Goal: Check status: Check status

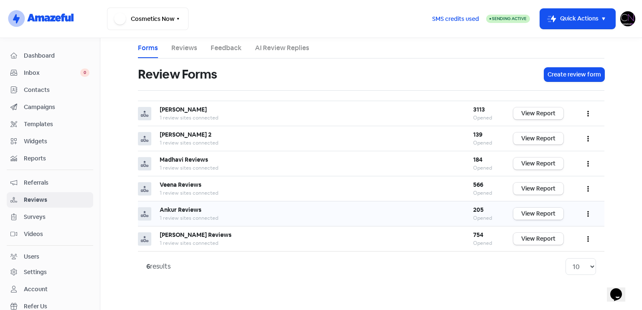
click at [549, 208] on link "View Report" at bounding box center [538, 214] width 50 height 12
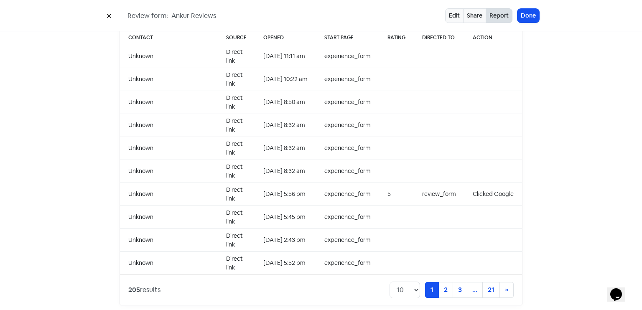
scroll to position [858, 0]
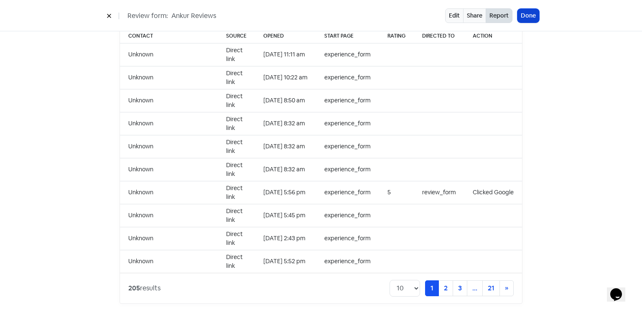
click at [523, 17] on button "Done" at bounding box center [528, 16] width 22 height 14
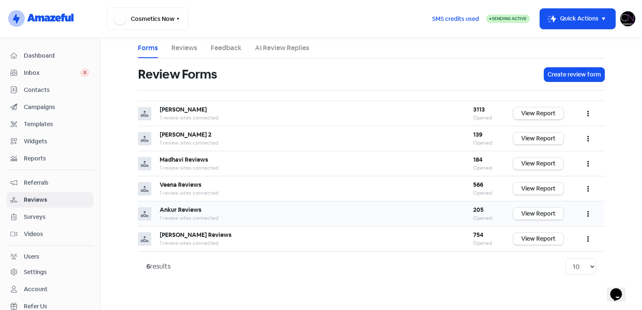
click at [548, 213] on link "View Report" at bounding box center [538, 214] width 50 height 12
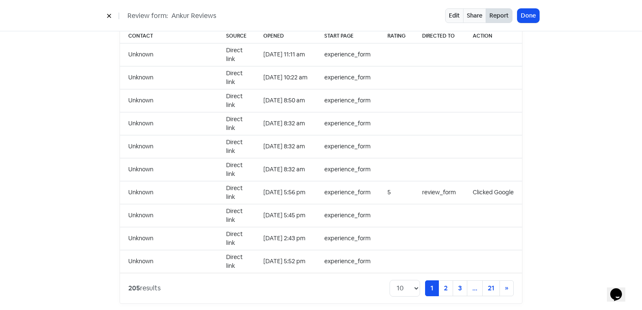
scroll to position [614, 0]
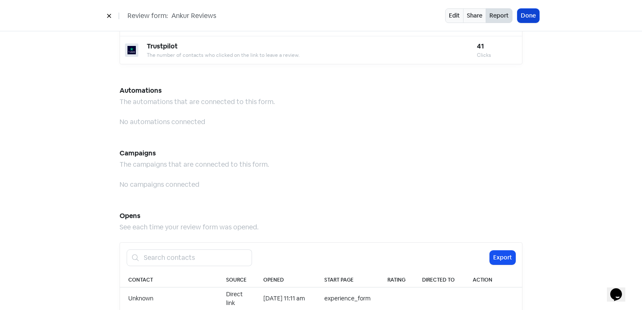
click at [526, 9] on button "Done" at bounding box center [528, 16] width 22 height 14
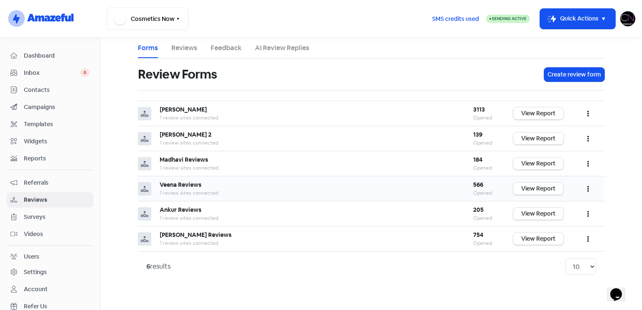
click at [540, 188] on link "View Report" at bounding box center [538, 189] width 50 height 12
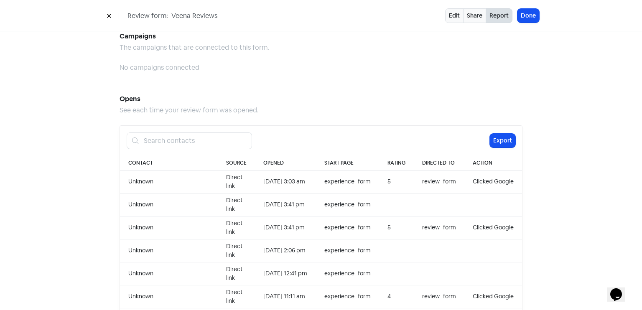
scroll to position [858, 0]
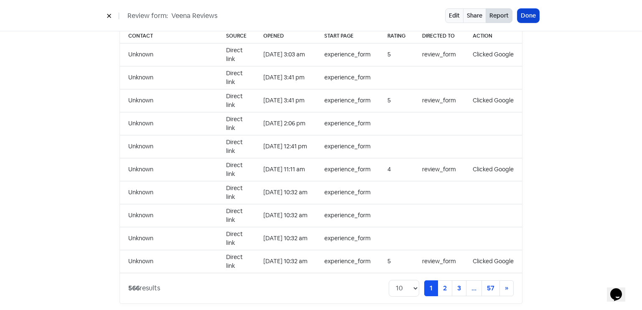
click at [526, 15] on button "Done" at bounding box center [528, 16] width 22 height 14
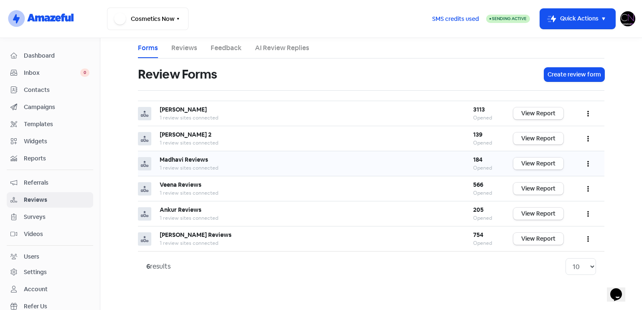
click at [540, 158] on link "View Report" at bounding box center [538, 163] width 50 height 12
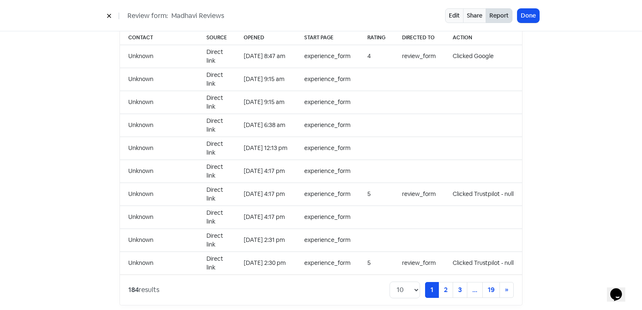
scroll to position [858, 0]
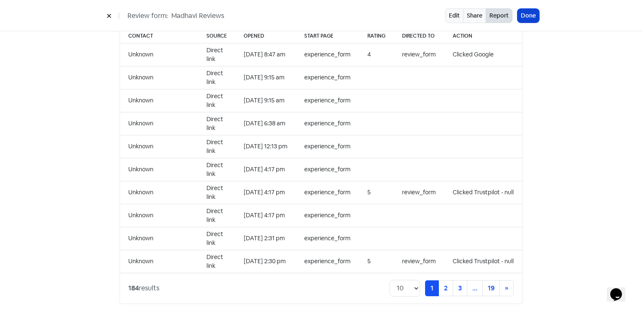
click at [533, 13] on button "Done" at bounding box center [528, 16] width 22 height 14
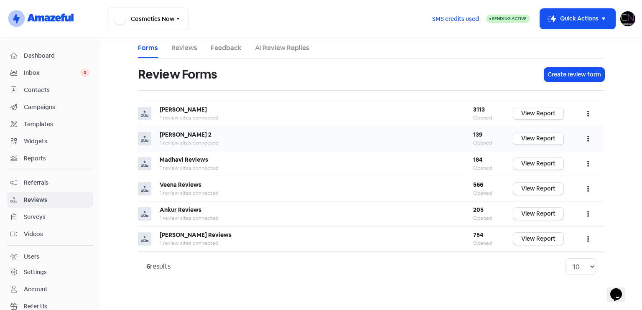
click at [523, 139] on link "View Report" at bounding box center [538, 138] width 50 height 12
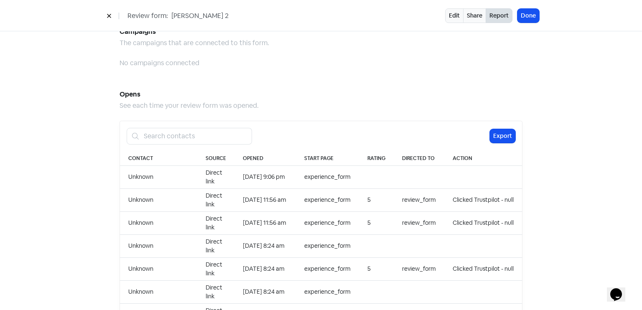
scroll to position [830, 0]
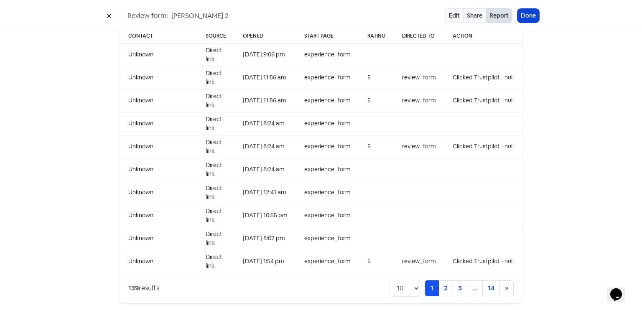
click at [535, 20] on button "Done" at bounding box center [528, 16] width 22 height 14
